Goal: Task Accomplishment & Management: Manage account settings

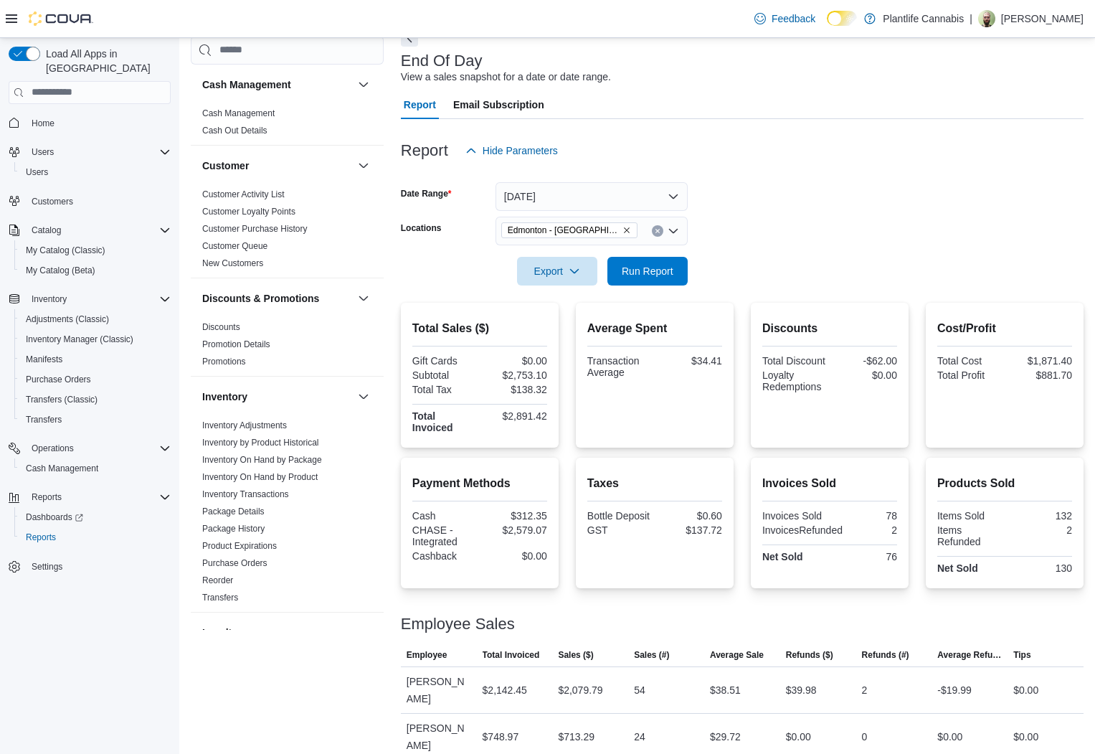
scroll to position [655, 0]
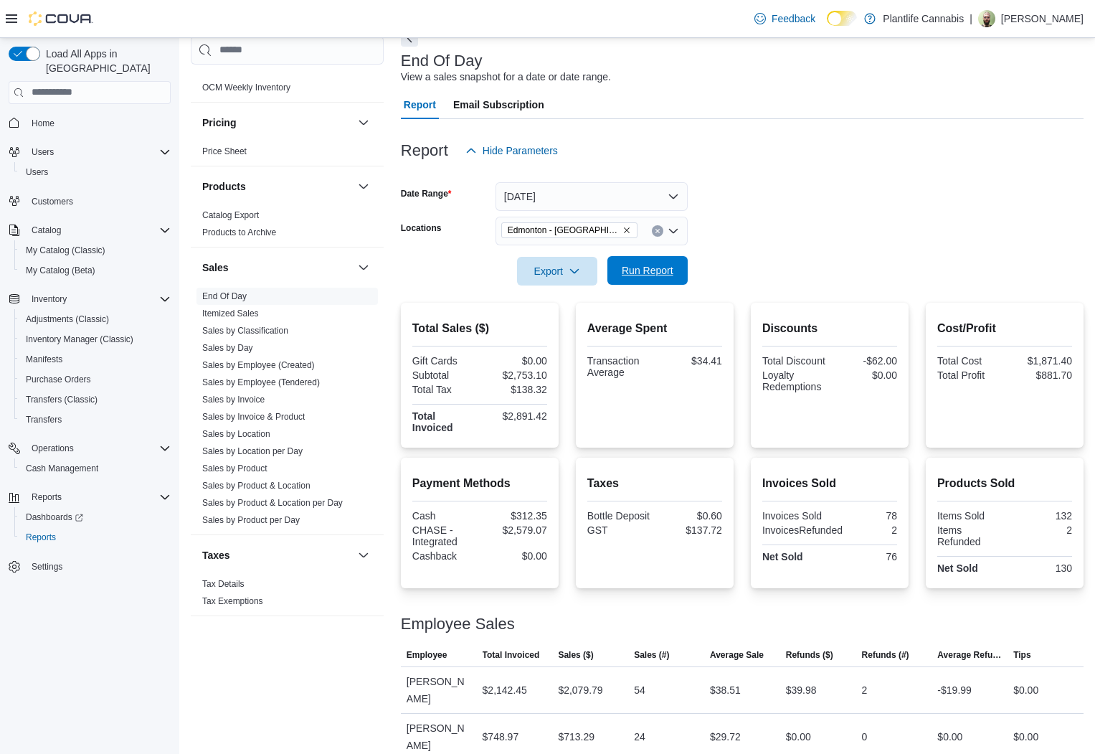
click at [645, 268] on span "Run Report" at bounding box center [648, 270] width 52 height 14
click at [283, 385] on link "Sales by Employee (Tendered)" at bounding box center [261, 382] width 118 height 10
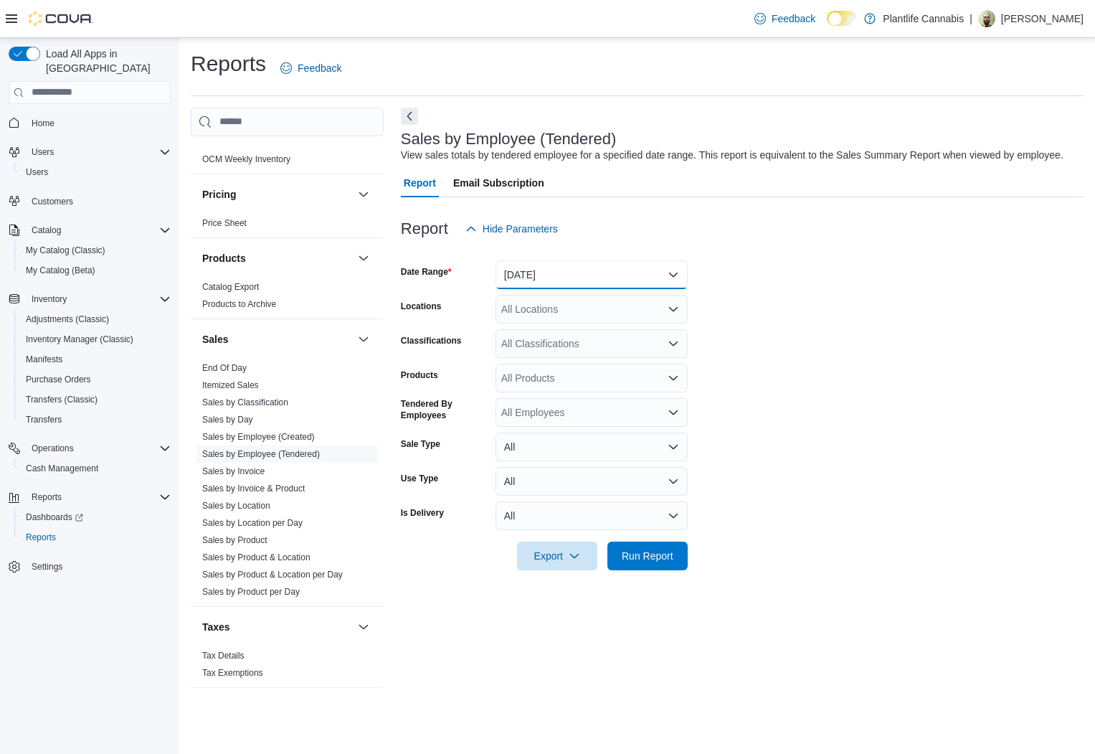
click at [546, 288] on button "[DATE]" at bounding box center [592, 274] width 192 height 29
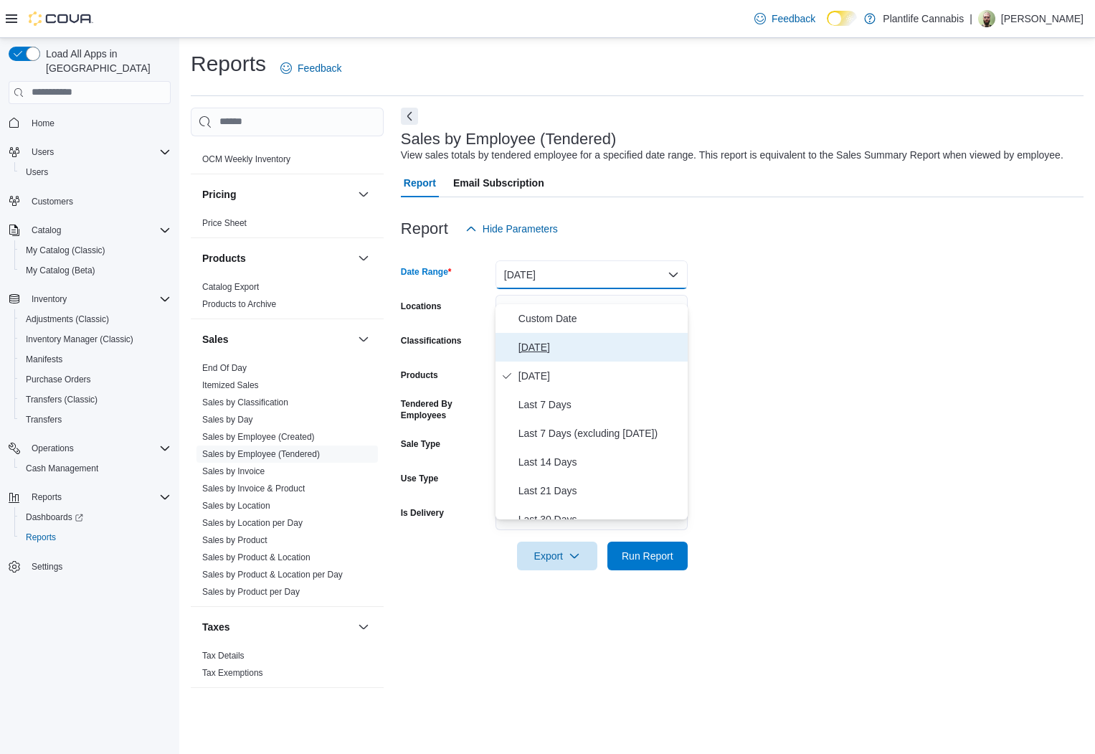
click at [567, 348] on span "[DATE]" at bounding box center [599, 346] width 163 height 17
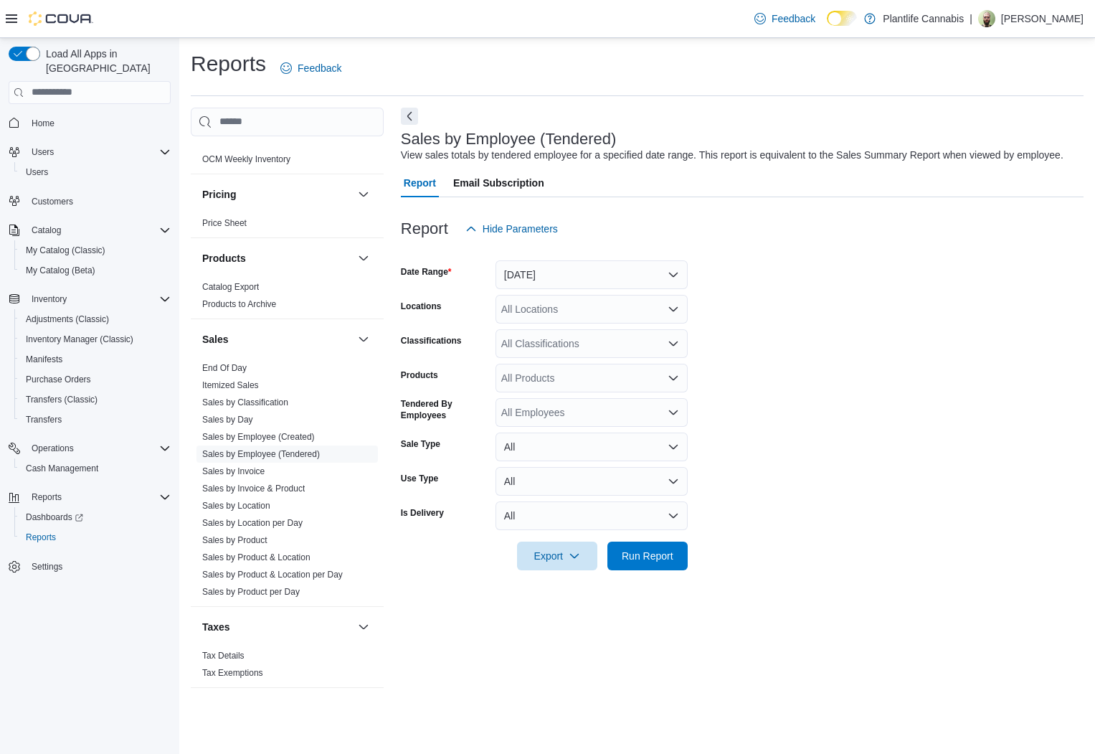
click at [929, 197] on div "Report Email Subscription" at bounding box center [742, 183] width 683 height 29
click at [589, 323] on div "All Locations" at bounding box center [592, 309] width 192 height 29
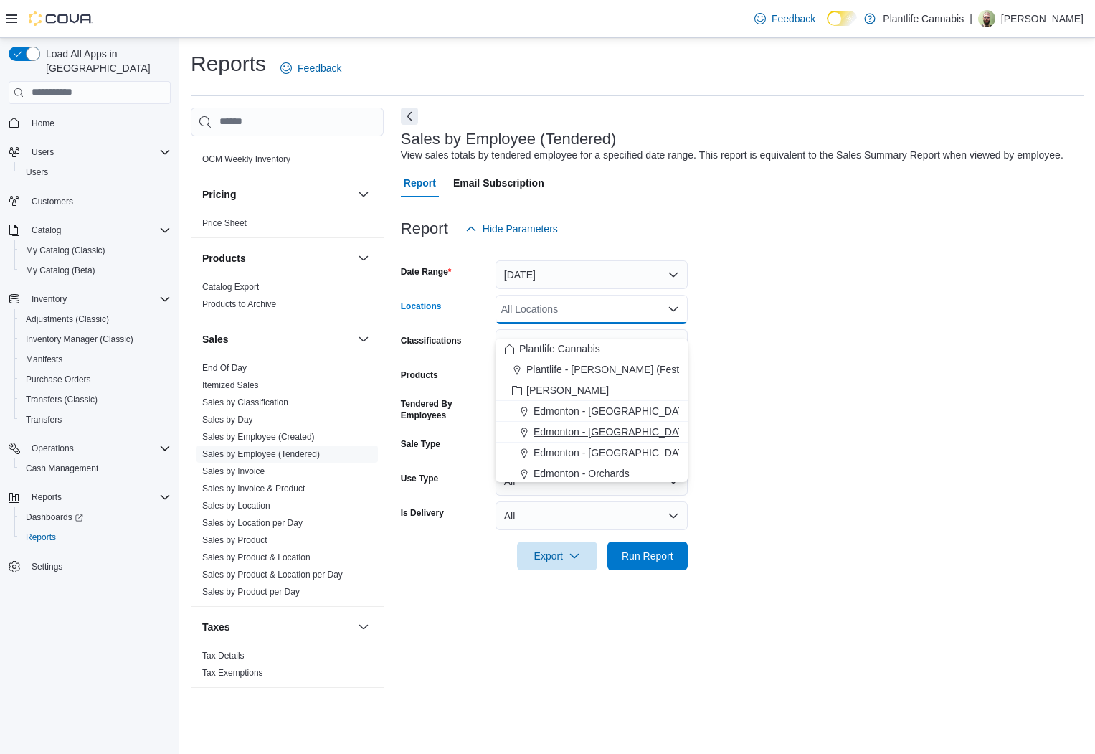
click at [602, 436] on span "Edmonton - [GEOGRAPHIC_DATA]" at bounding box center [613, 432] width 159 height 14
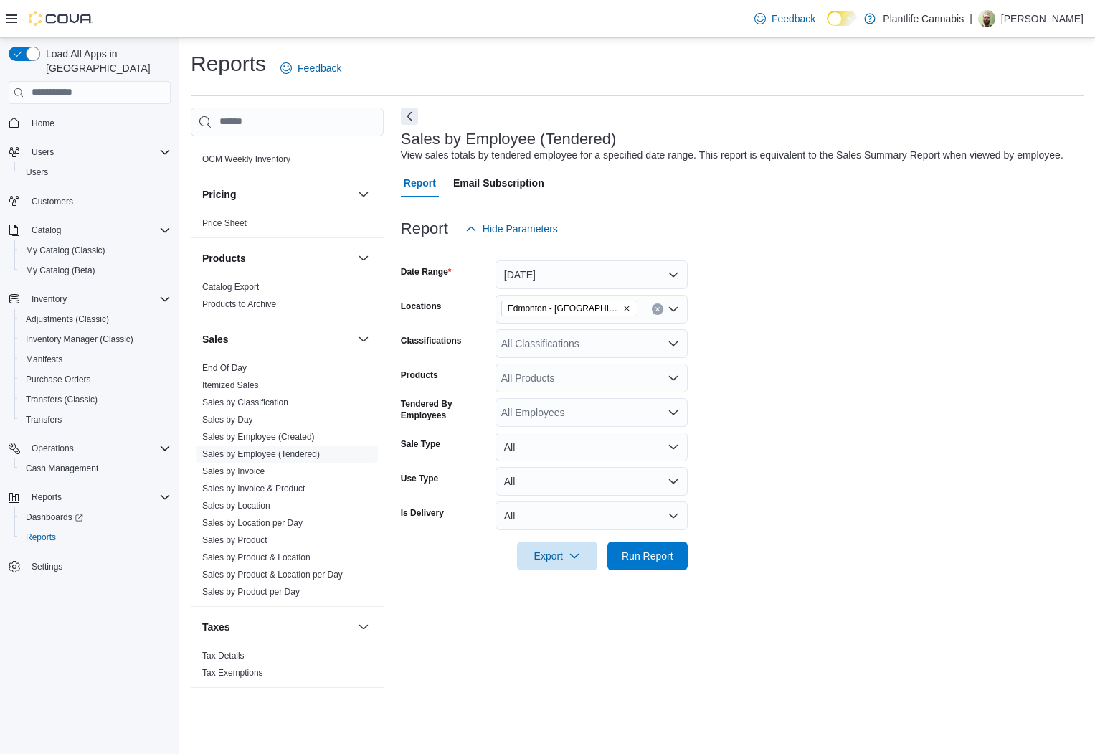
drag, startPoint x: 873, startPoint y: 264, endPoint x: 632, endPoint y: 338, distance: 252.0
click at [841, 260] on div at bounding box center [742, 251] width 683 height 17
click at [620, 349] on div "All Classifications" at bounding box center [592, 343] width 192 height 29
type input "**"
click at [614, 383] on div "Accessory Group" at bounding box center [591, 383] width 175 height 14
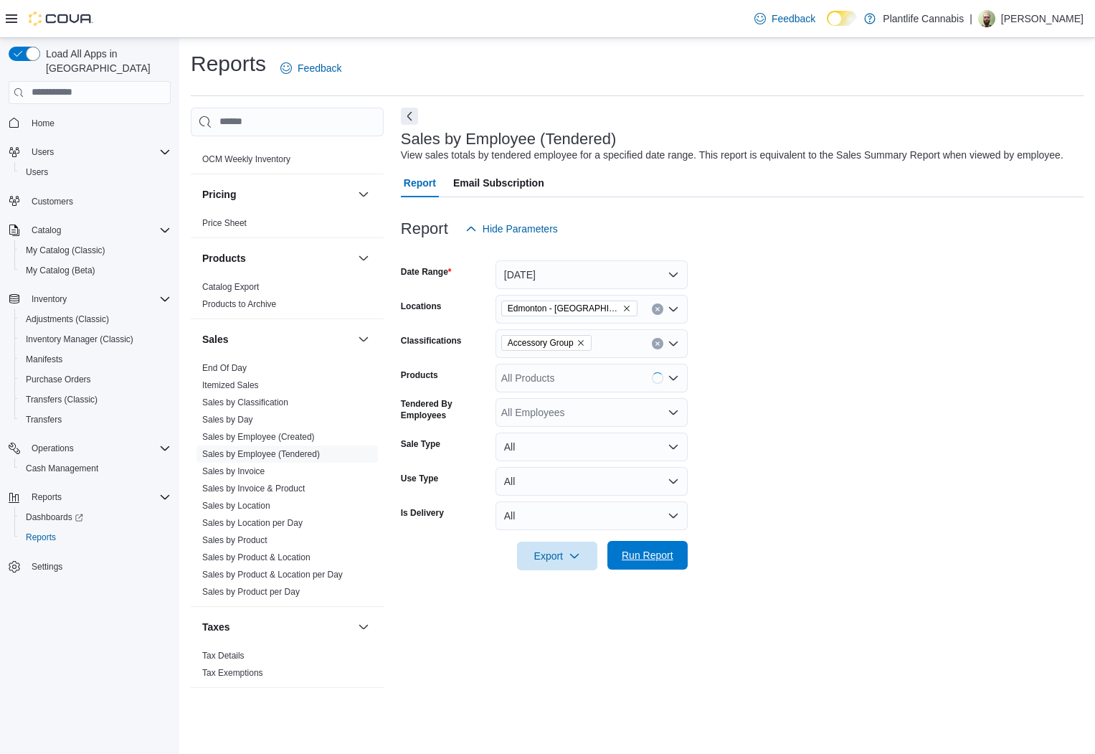
click at [670, 562] on span "Run Report" at bounding box center [648, 555] width 52 height 14
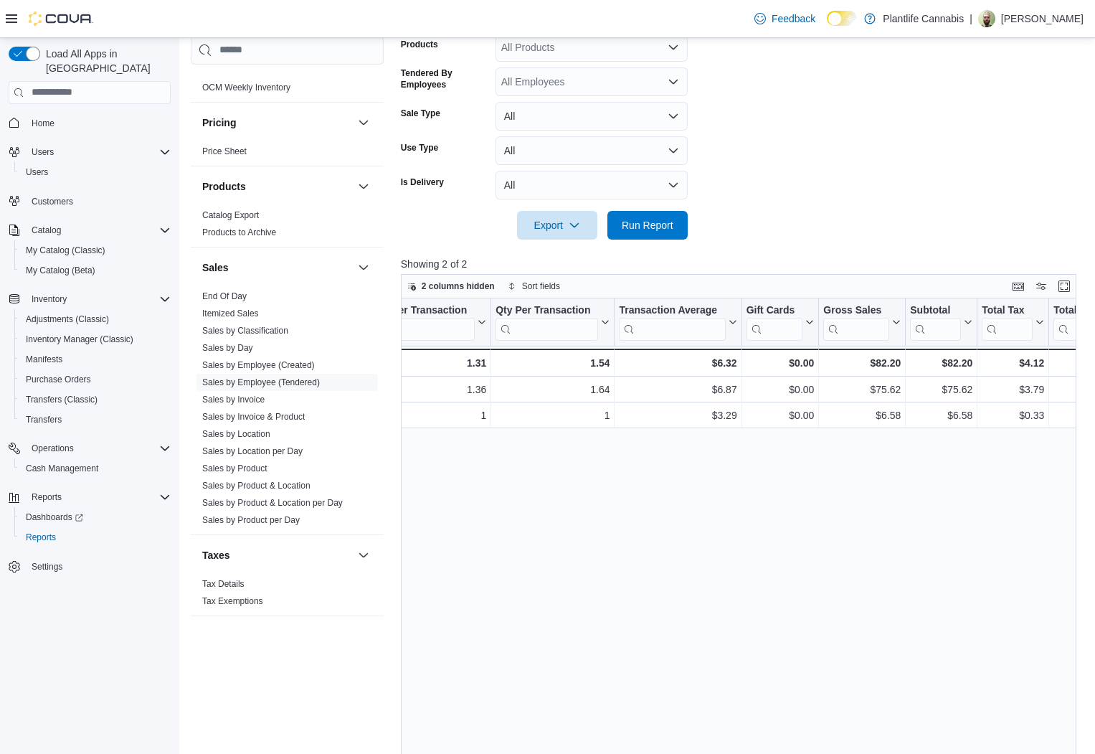
scroll to position [0, 422]
click at [230, 302] on span "End Of Day" at bounding box center [286, 296] width 181 height 17
click at [234, 298] on link "End Of Day" at bounding box center [224, 296] width 44 height 10
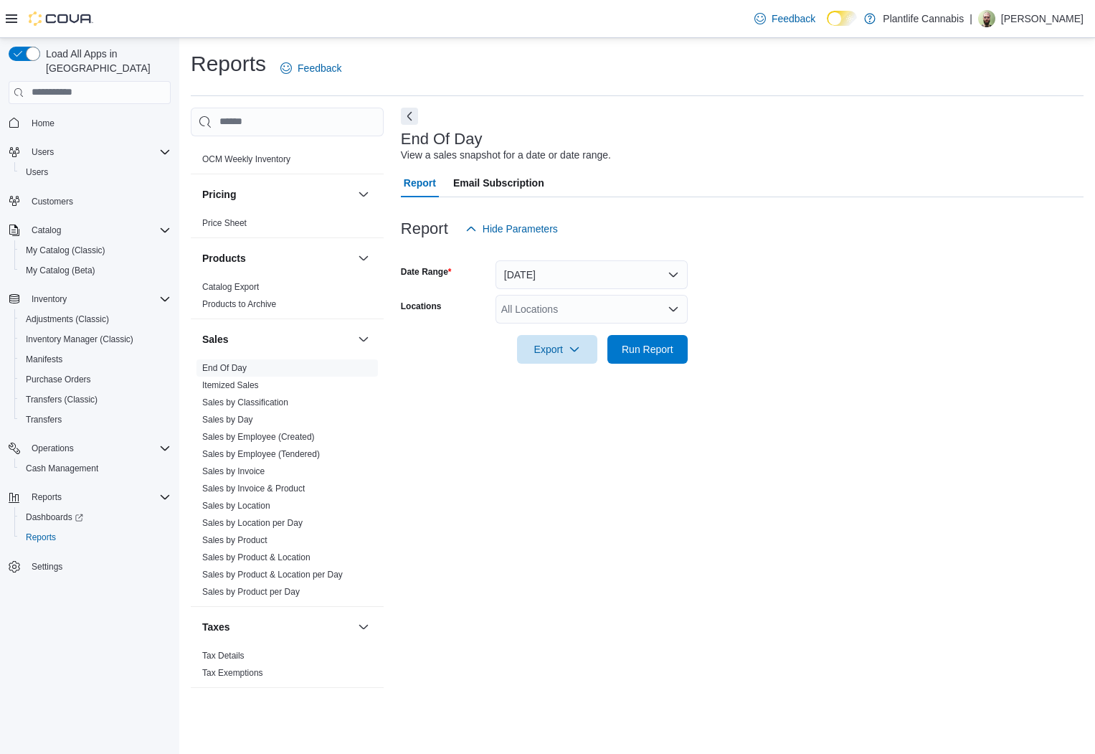
click at [559, 315] on div "All Locations" at bounding box center [592, 309] width 192 height 29
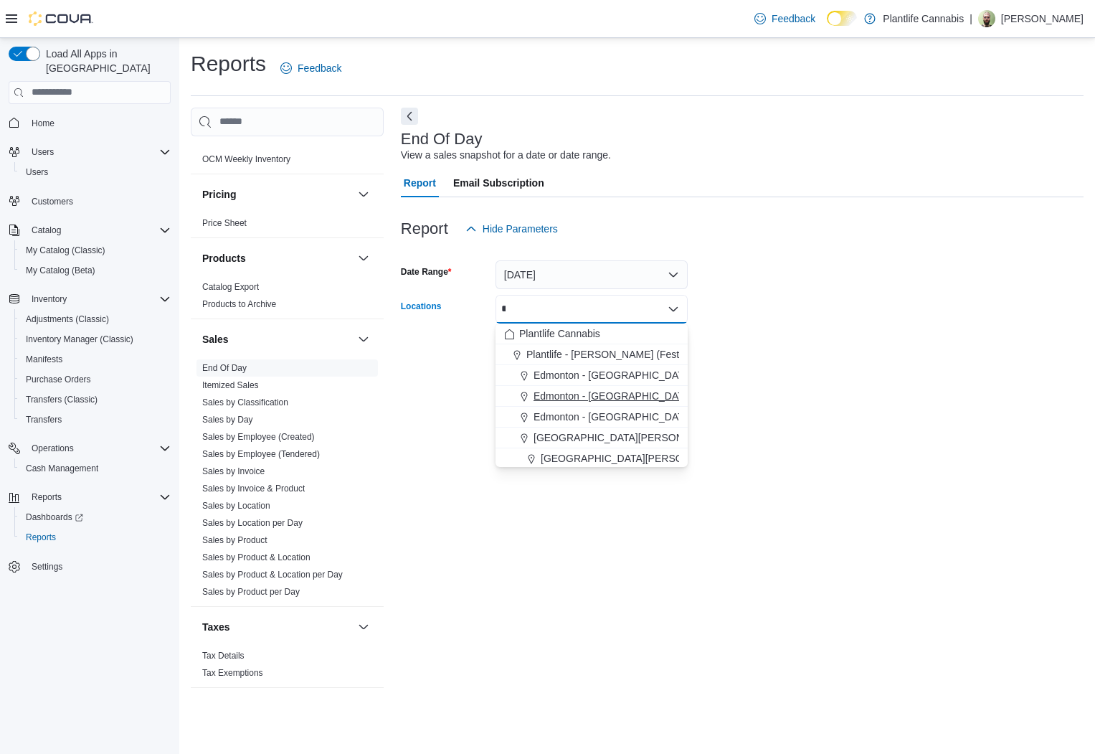
type input "*"
drag, startPoint x: 603, startPoint y: 402, endPoint x: 804, endPoint y: 341, distance: 209.8
click at [605, 401] on span "Edmonton - [GEOGRAPHIC_DATA]" at bounding box center [613, 396] width 159 height 14
drag, startPoint x: 846, startPoint y: 314, endPoint x: 708, endPoint y: 355, distance: 143.6
click at [845, 314] on form "Date Range [DATE] Locations [GEOGRAPHIC_DATA] - [GEOGRAPHIC_DATA] Combo box. Se…" at bounding box center [742, 303] width 683 height 120
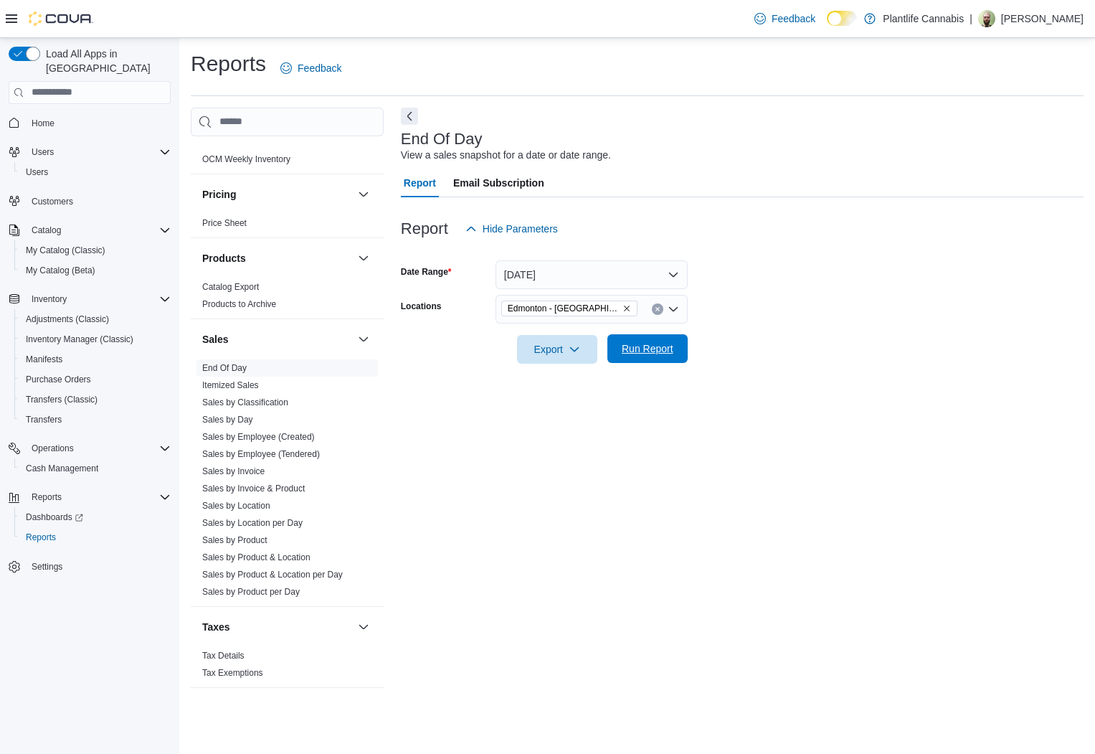
click at [638, 352] on span "Run Report" at bounding box center [648, 348] width 52 height 14
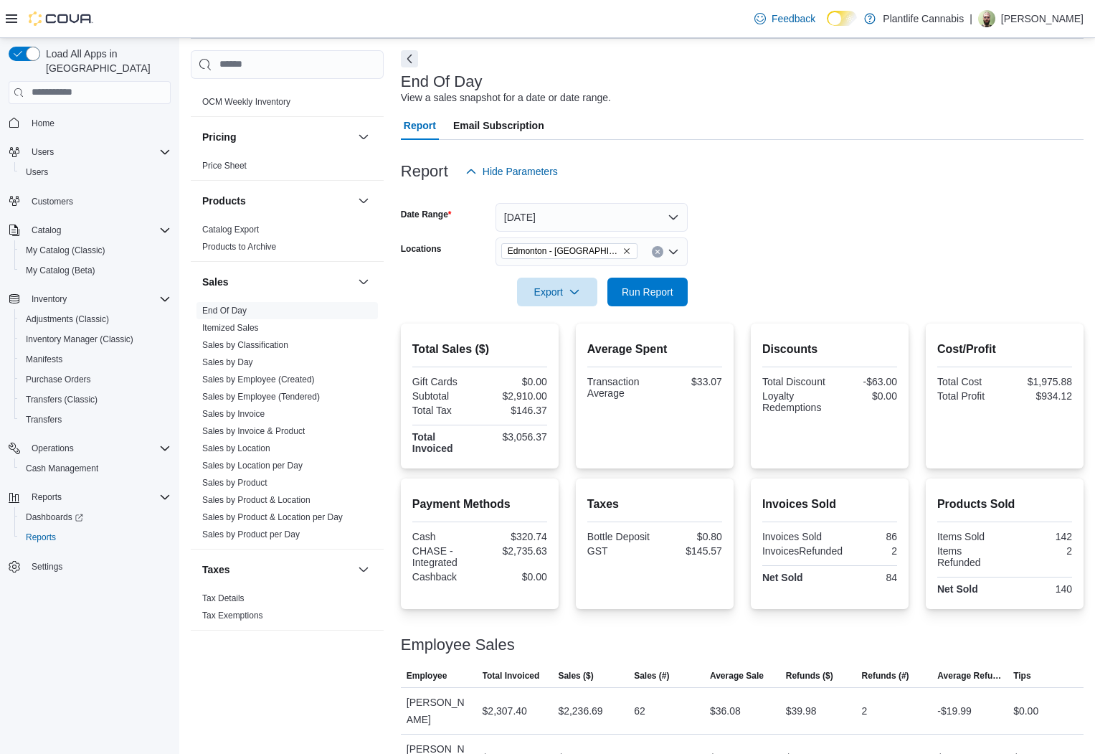
scroll to position [77, 0]
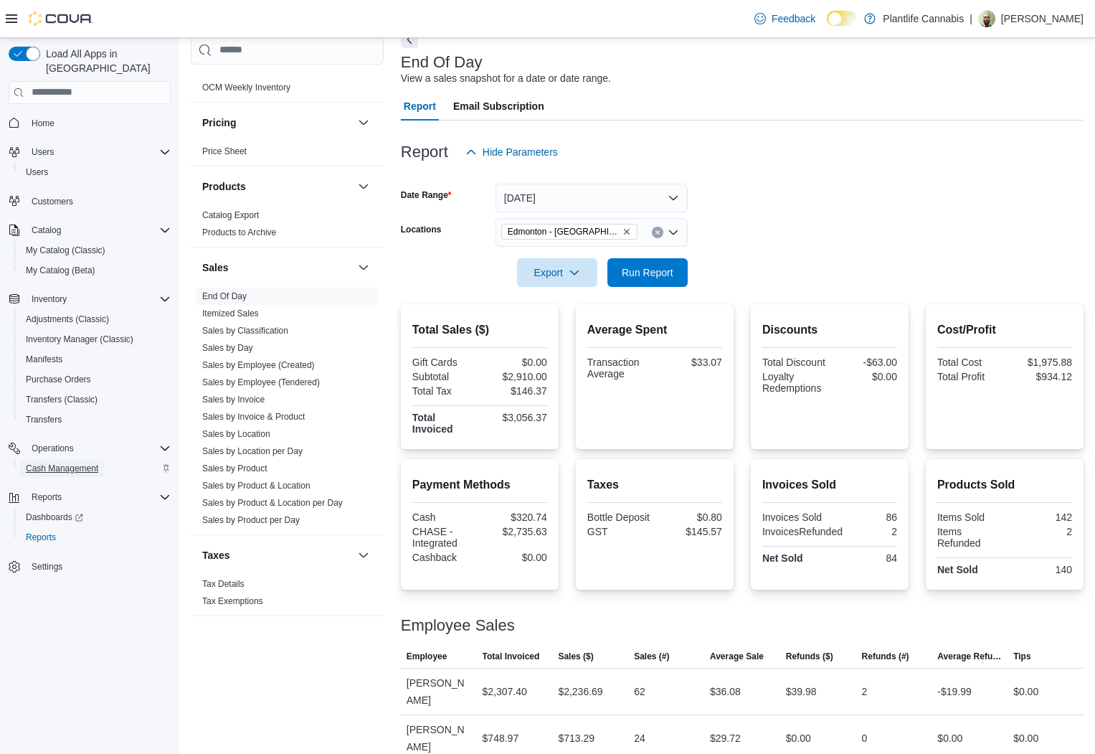
click at [50, 463] on span "Cash Management" at bounding box center [62, 468] width 72 height 11
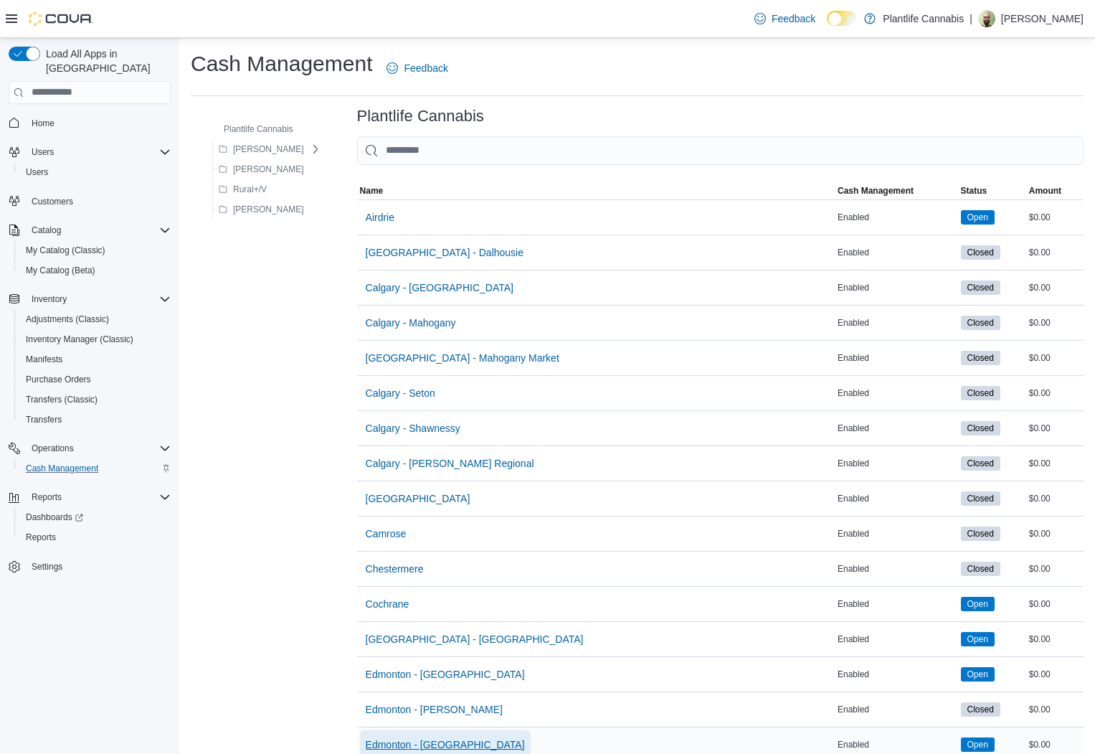
click at [452, 735] on span "Edmonton - [GEOGRAPHIC_DATA]" at bounding box center [445, 744] width 159 height 29
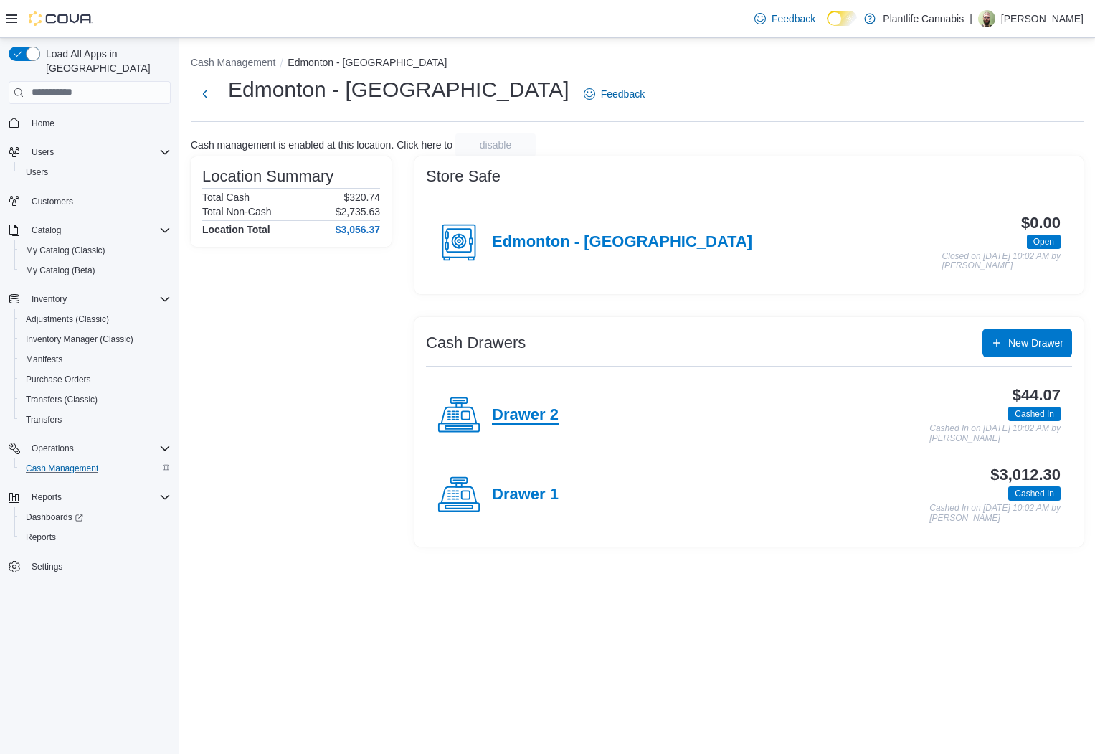
click at [551, 421] on h4 "Drawer 2" at bounding box center [525, 415] width 67 height 19
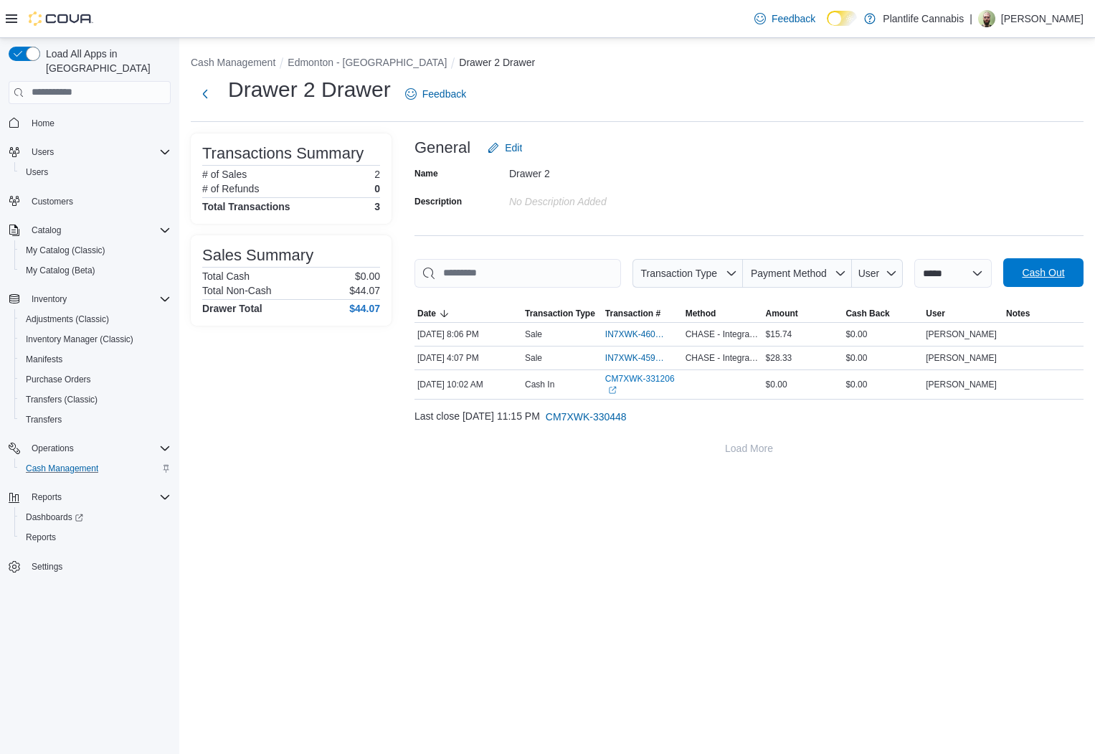
click at [1046, 275] on span "Cash Out" at bounding box center [1043, 272] width 42 height 14
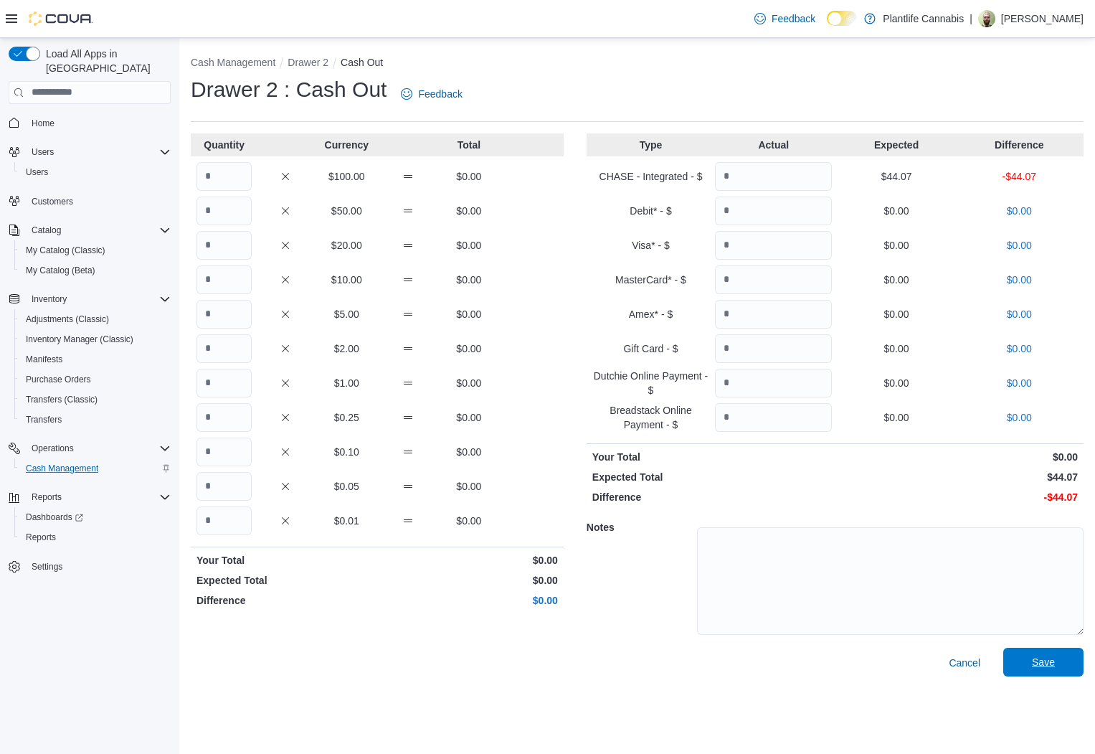
click at [1065, 669] on span "Save" at bounding box center [1043, 662] width 63 height 29
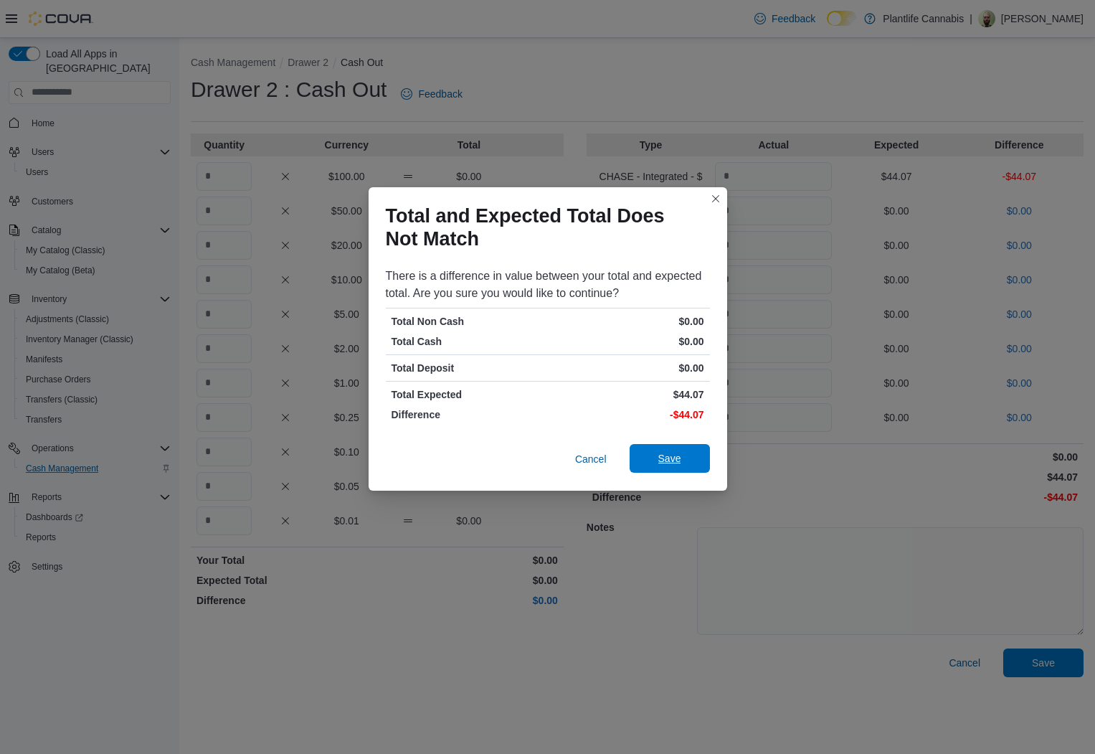
click at [682, 454] on span "Save" at bounding box center [669, 458] width 63 height 29
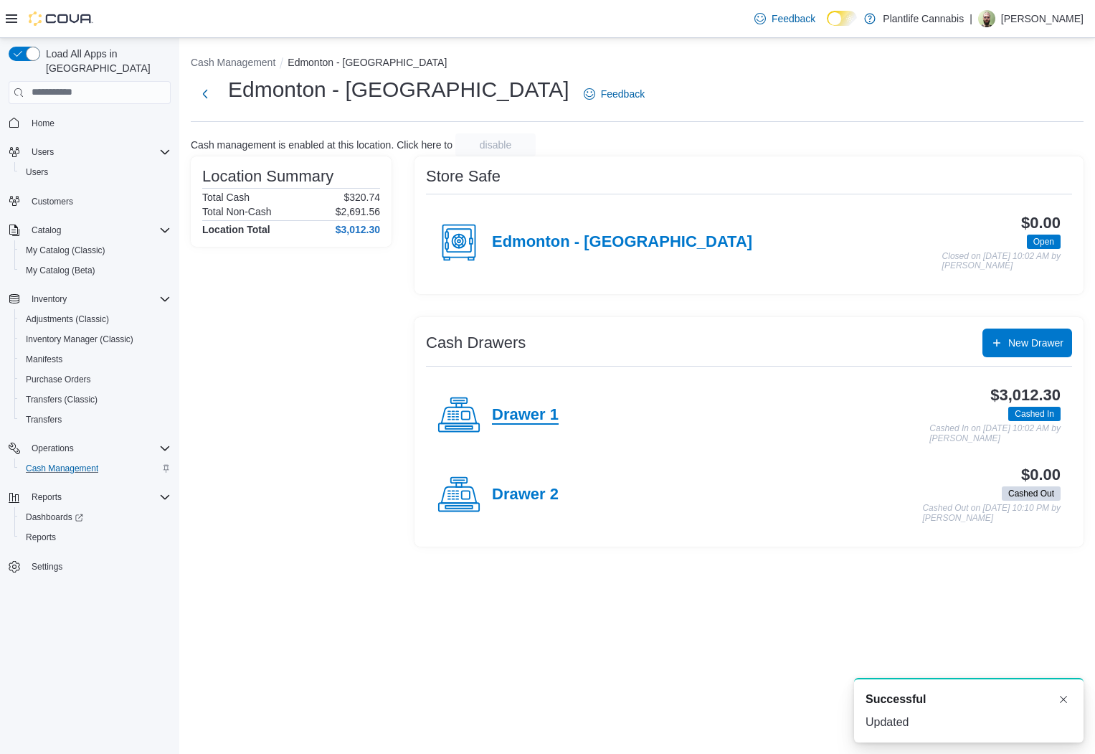
click at [524, 408] on h4 "Drawer 1" at bounding box center [525, 415] width 67 height 19
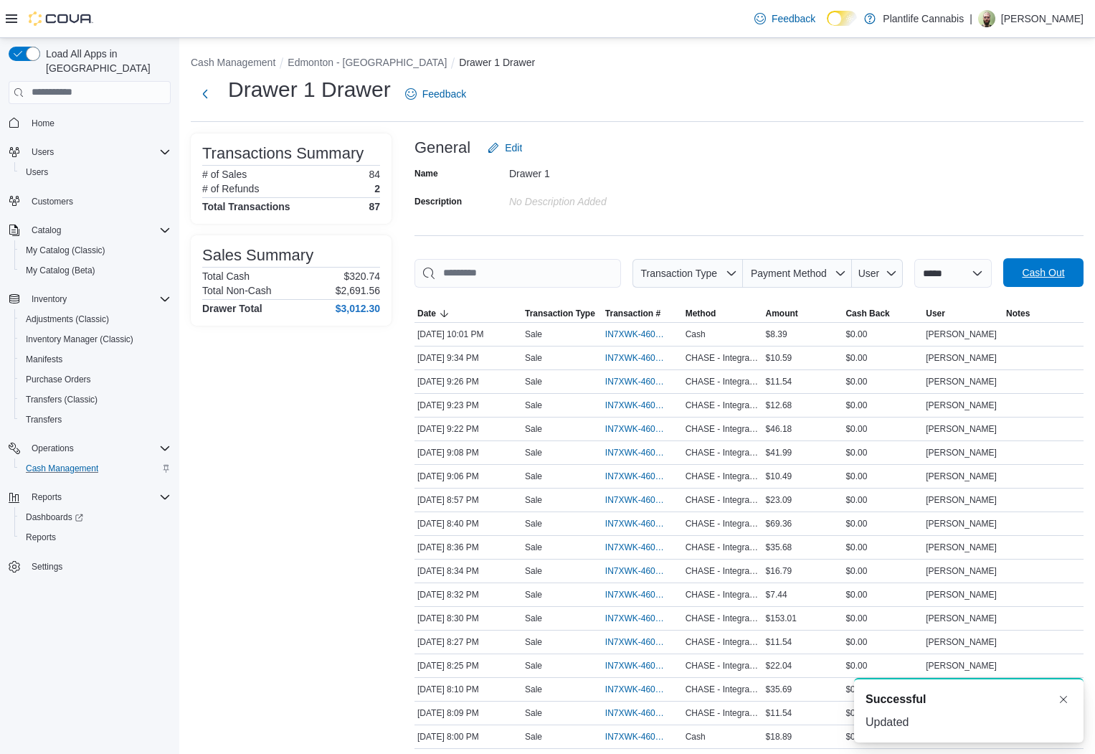
click at [1033, 272] on span "Cash Out" at bounding box center [1043, 272] width 42 height 14
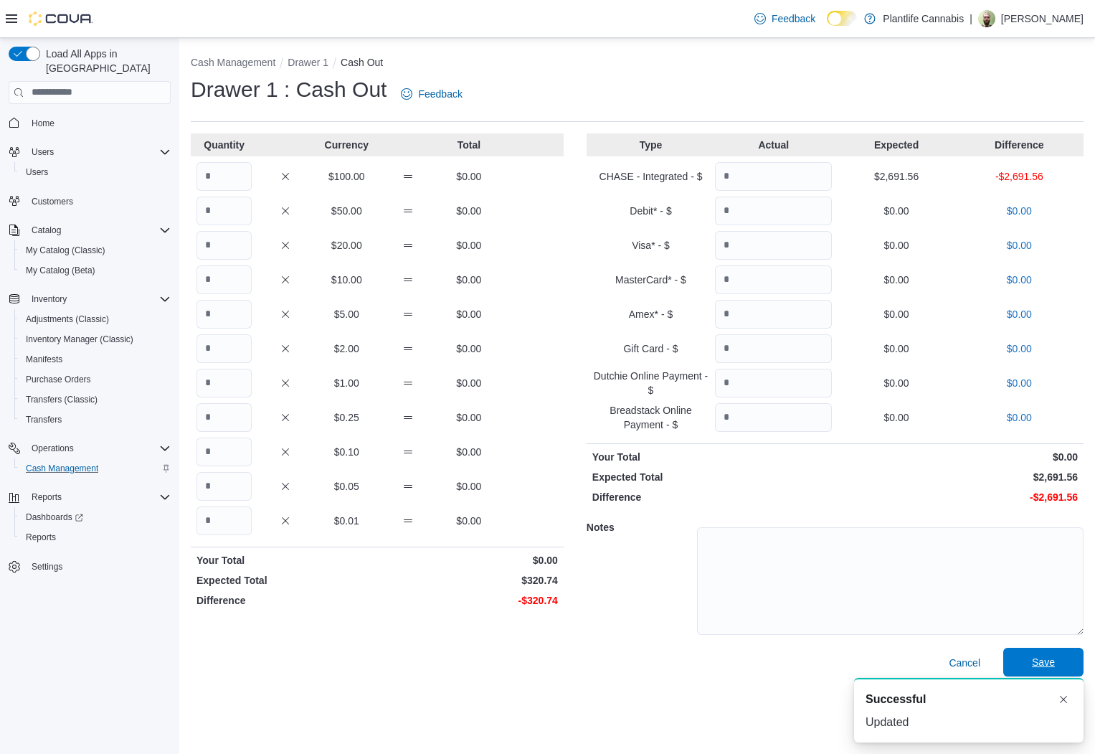
click at [1038, 655] on span "Save" at bounding box center [1043, 662] width 63 height 29
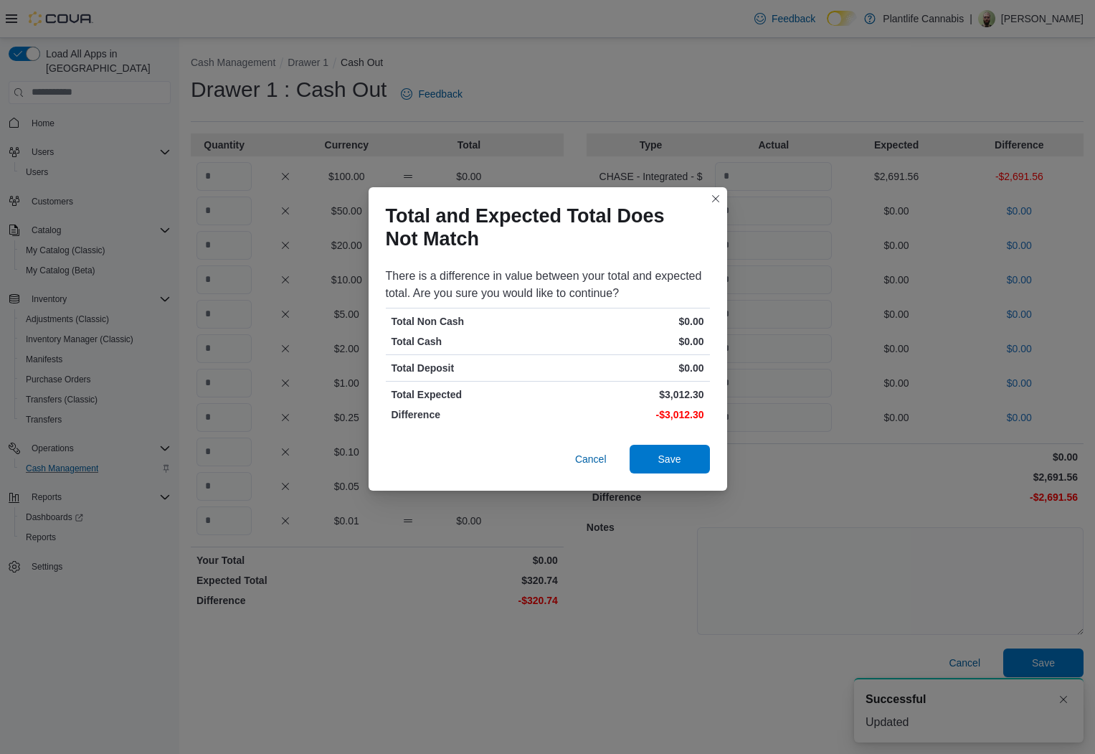
click at [668, 442] on div "Cancel Save" at bounding box center [548, 461] width 359 height 57
click at [665, 453] on span "Save" at bounding box center [669, 459] width 23 height 14
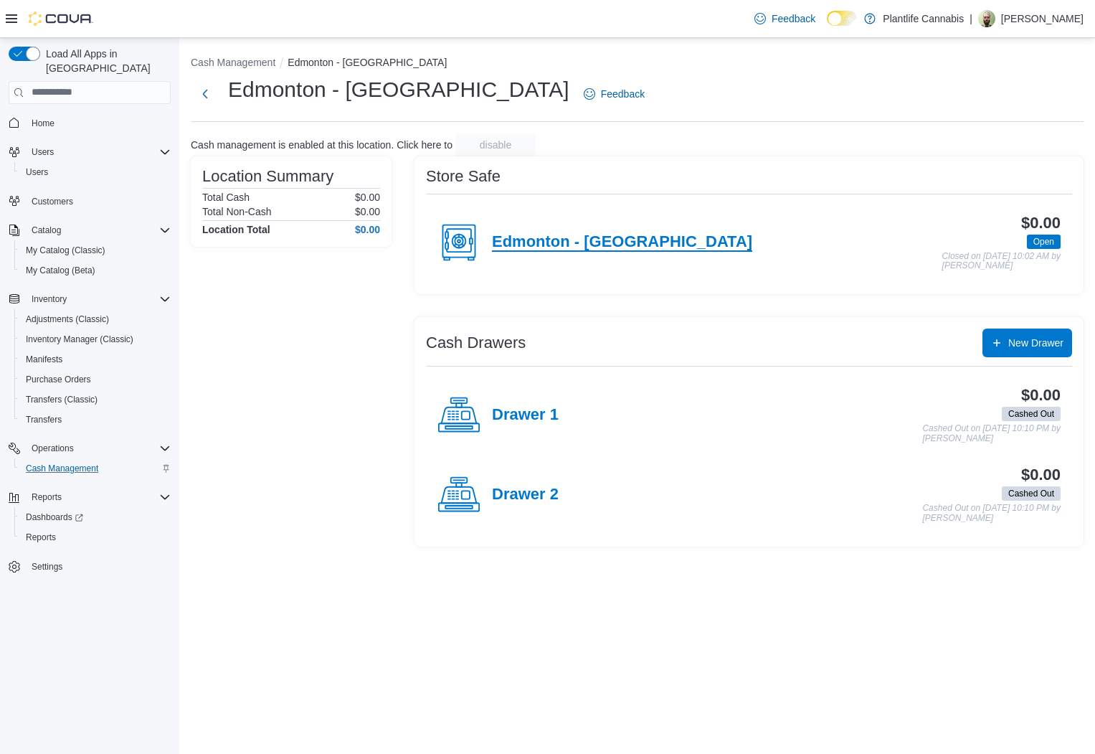
click at [552, 240] on h4 "Edmonton - [GEOGRAPHIC_DATA]" at bounding box center [622, 242] width 260 height 19
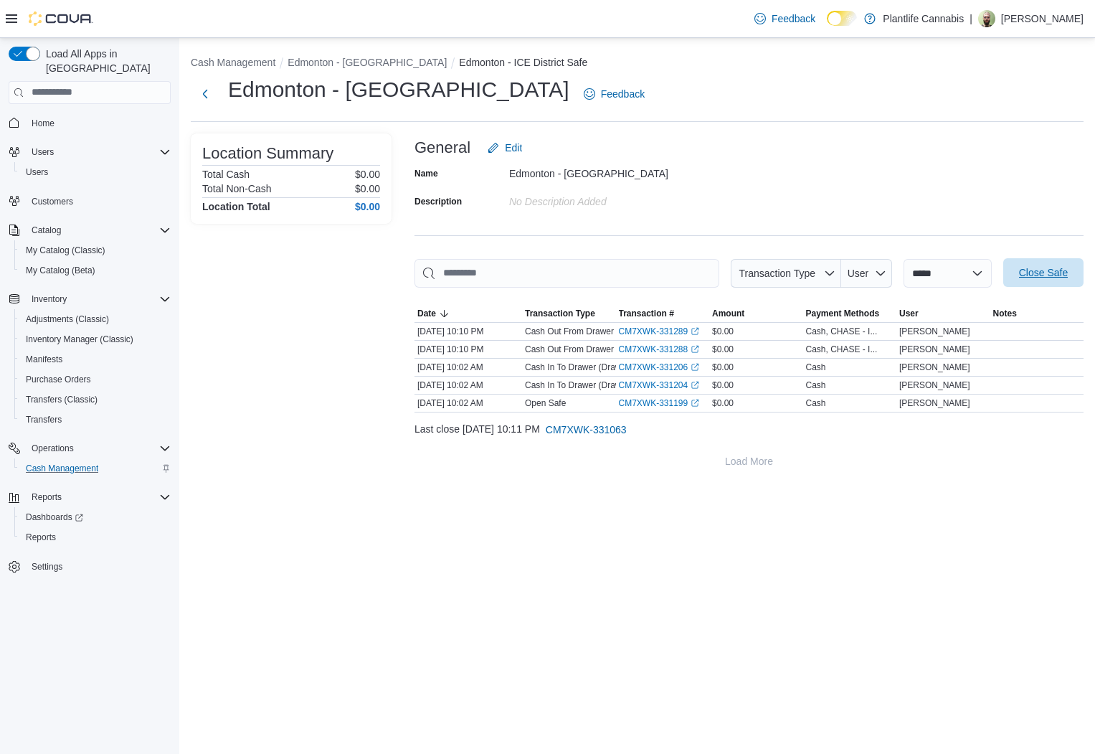
click at [1038, 286] on span "Close Safe" at bounding box center [1043, 272] width 63 height 29
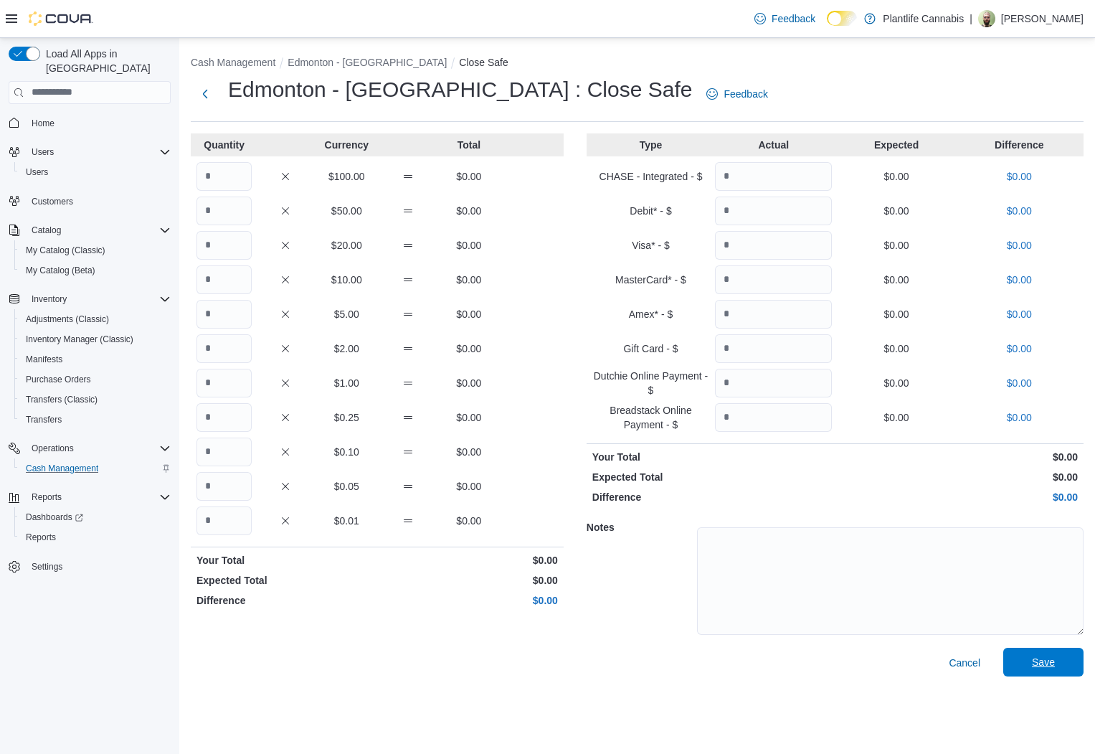
click at [1051, 657] on span "Save" at bounding box center [1043, 662] width 23 height 14
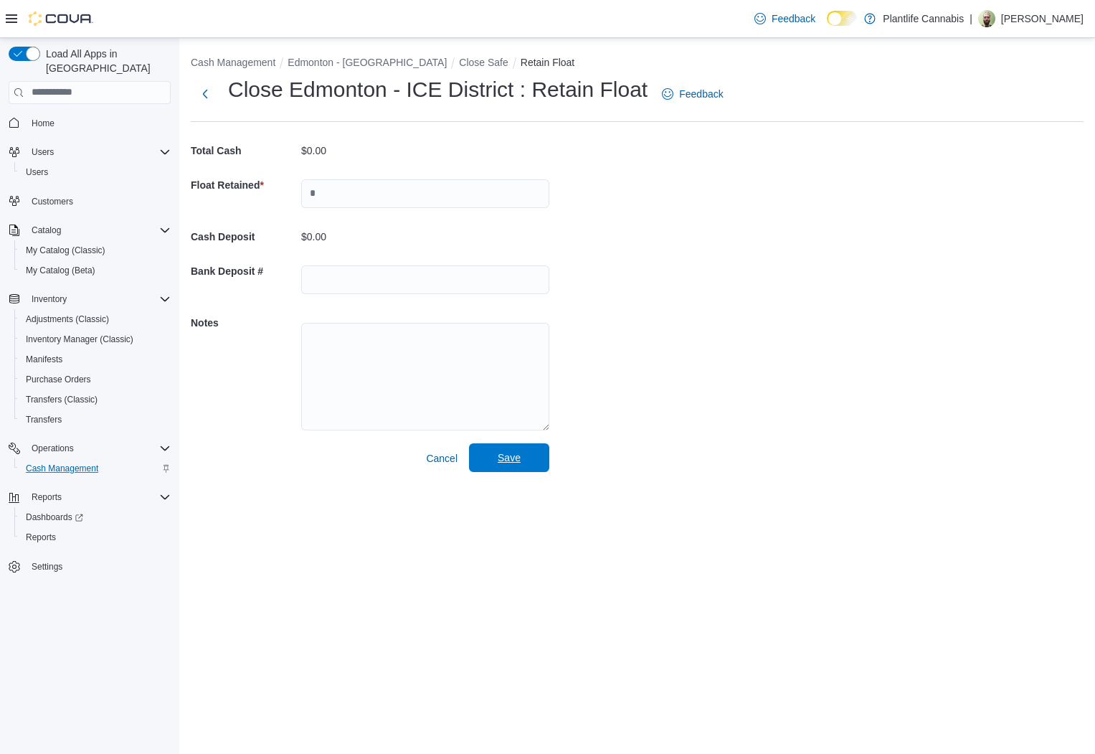
click at [496, 450] on span "Save" at bounding box center [509, 457] width 63 height 29
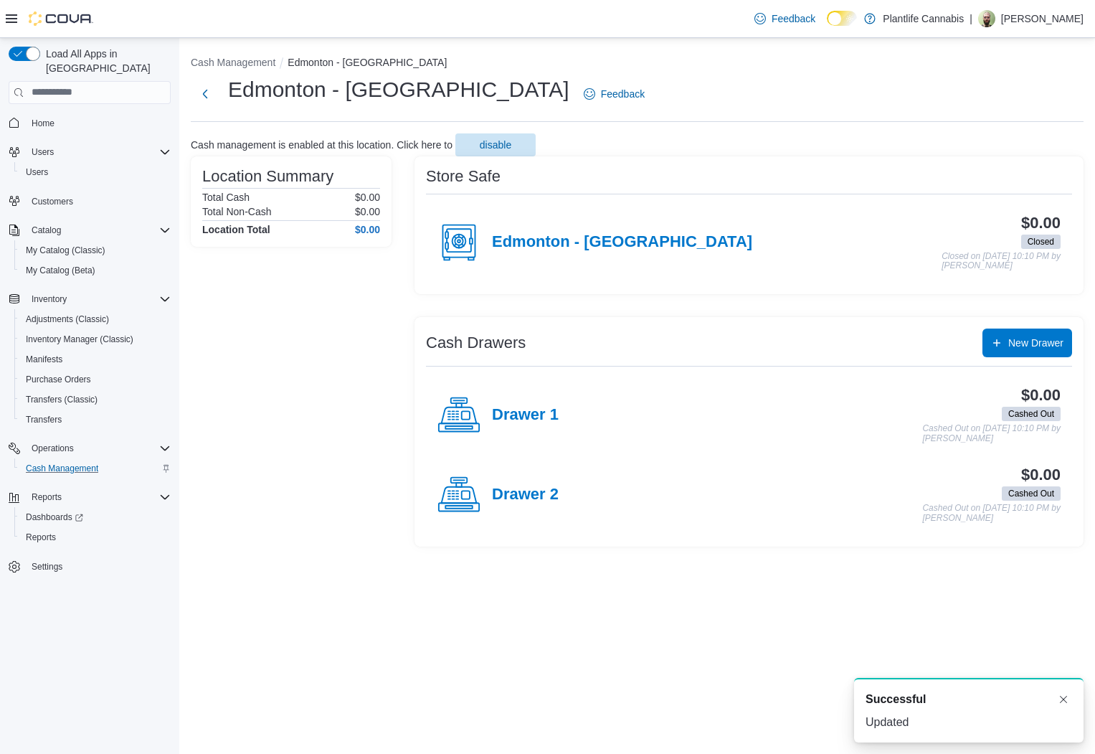
click at [772, 39] on div "Cash Management [GEOGRAPHIC_DATA] - [GEOGRAPHIC_DATA] [GEOGRAPHIC_DATA] - ICE D…" at bounding box center [637, 298] width 916 height 520
